Goal: Task Accomplishment & Management: Use online tool/utility

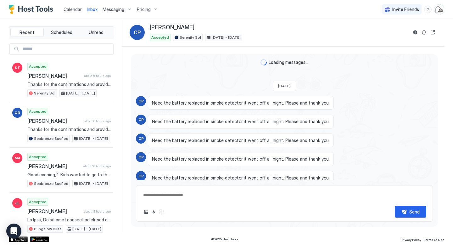
scroll to position [682, 0]
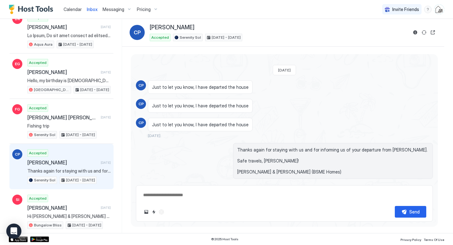
click at [78, 11] on span "Calendar" at bounding box center [72, 9] width 18 height 5
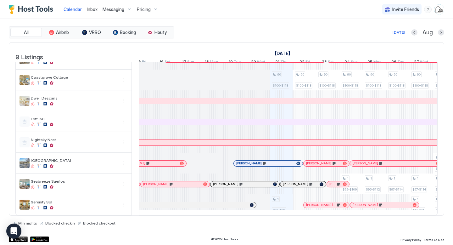
scroll to position [0, 214]
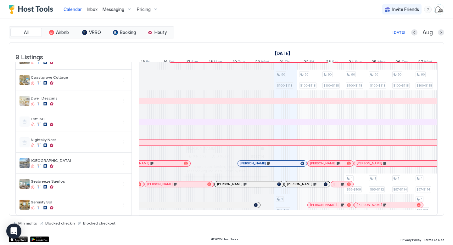
click at [223, 183] on div at bounding box center [222, 183] width 5 height 5
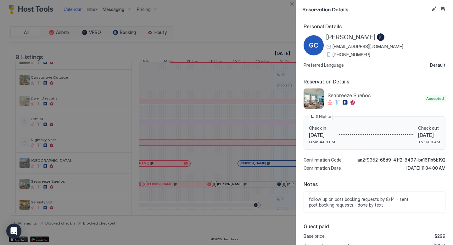
click at [351, 37] on span "[PERSON_NAME]" at bounding box center [350, 37] width 49 height 8
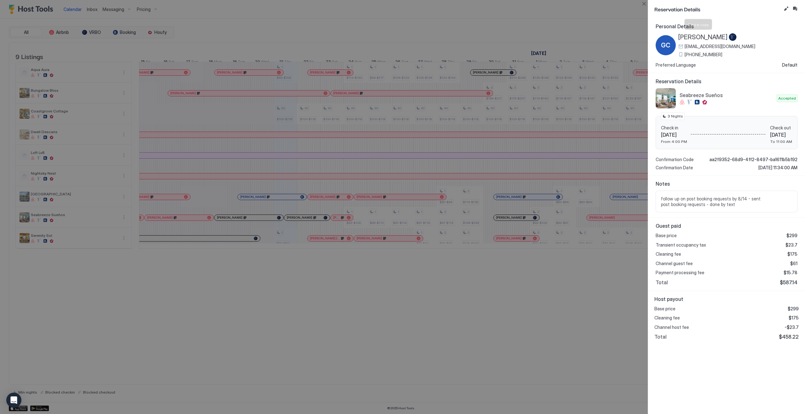
scroll to position [0, 0]
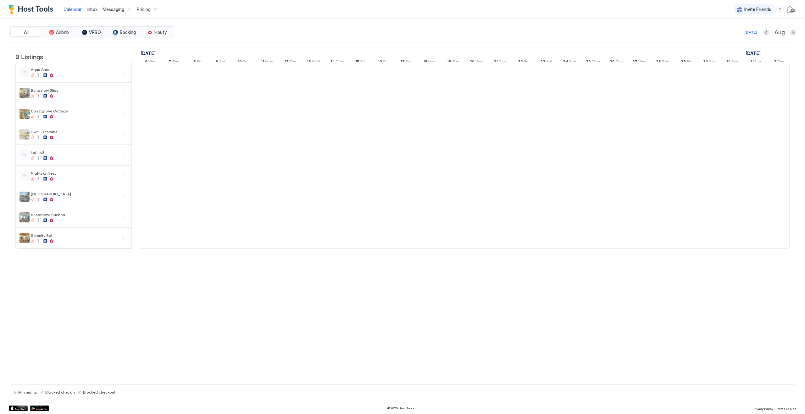
scroll to position [0, 349]
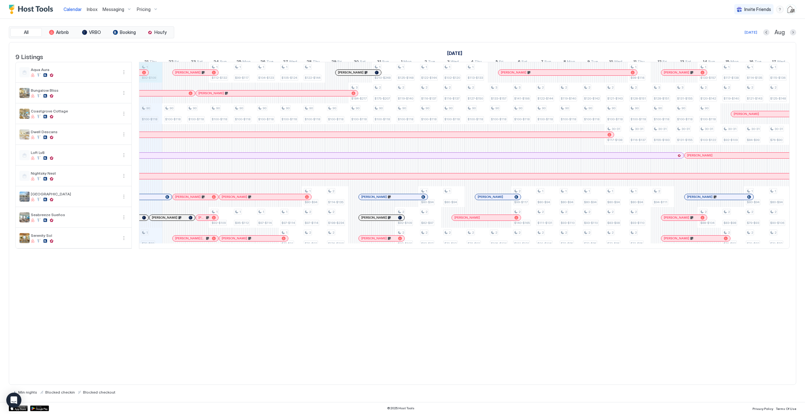
click at [156, 70] on div "1 $92-$109 90 $100-$118 1 $70-$83 90 $100-$118 90 $100-$118 1 $112-$132 90 $100…" at bounding box center [581, 155] width 1582 height 186
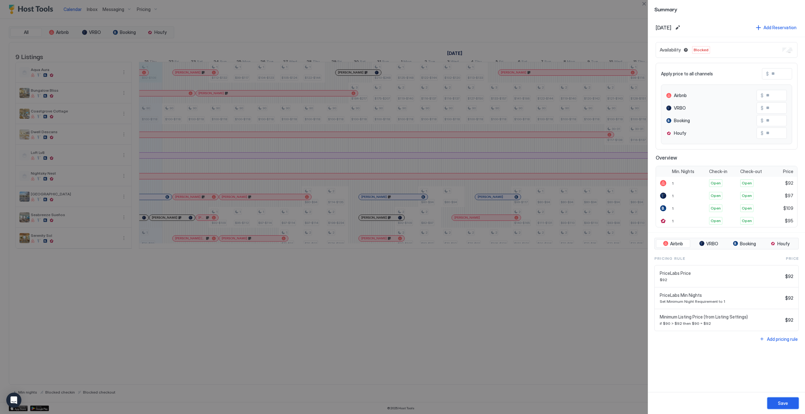
click at [779, 405] on div "Save" at bounding box center [783, 403] width 10 height 7
